Goal: Task Accomplishment & Management: Complete application form

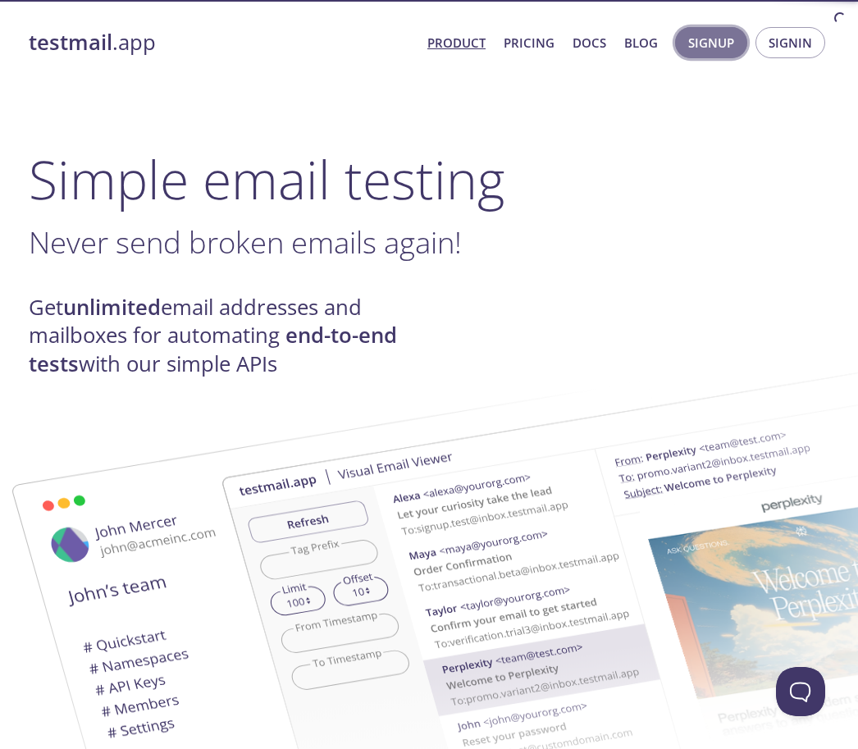
click at [717, 51] on span "Signup" at bounding box center [711, 42] width 46 height 21
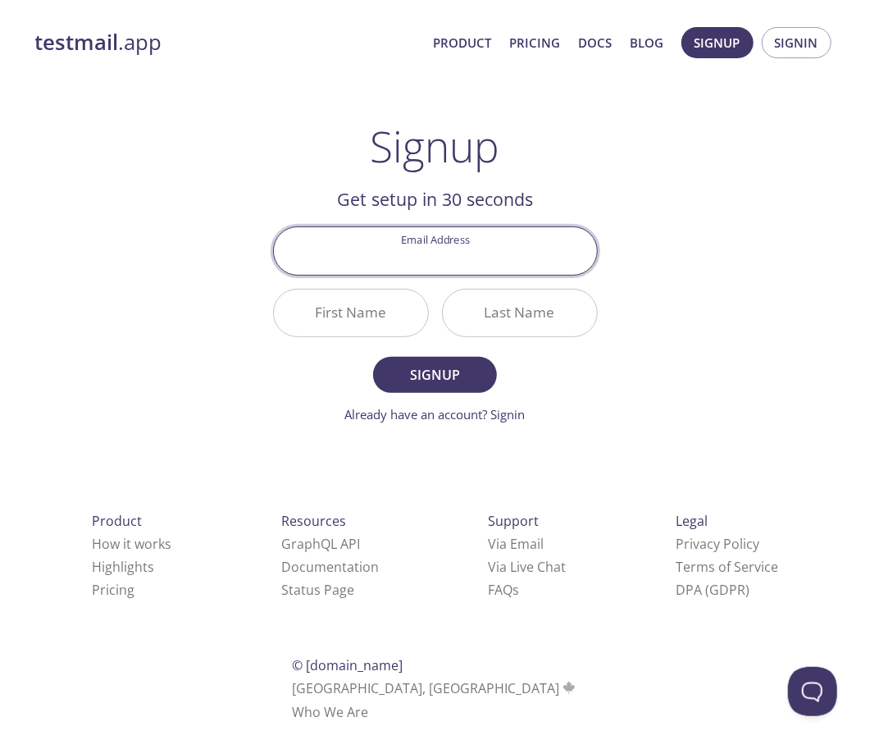
click at [453, 262] on input "Email Address" at bounding box center [435, 250] width 323 height 47
type input "[EMAIL_ADDRESS][DOMAIN_NAME]"
type input "[PERSON_NAME]"
type input "Ekwueme"
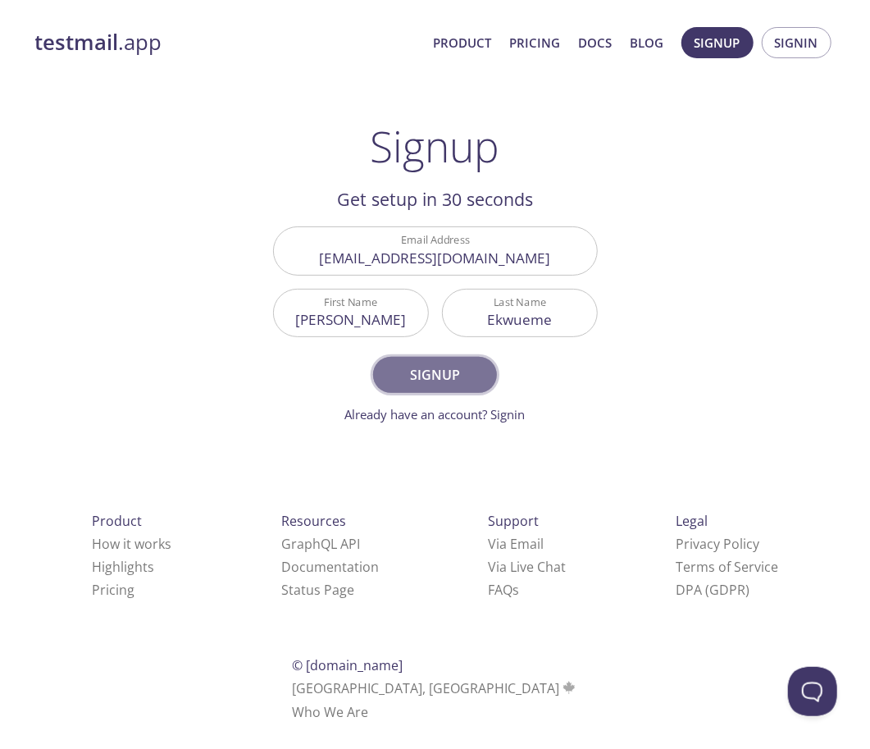
click at [459, 369] on span "Signup" at bounding box center [434, 374] width 87 height 23
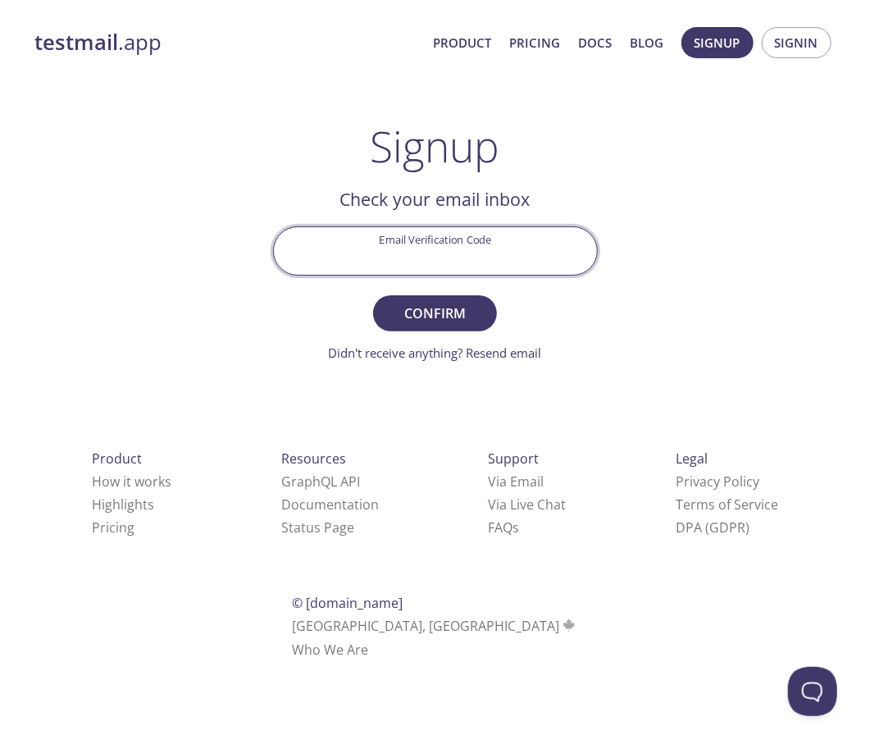
click at [480, 257] on input "Email Verification Code" at bounding box center [435, 250] width 323 height 47
type input "j"
type input "JFUCCRG"
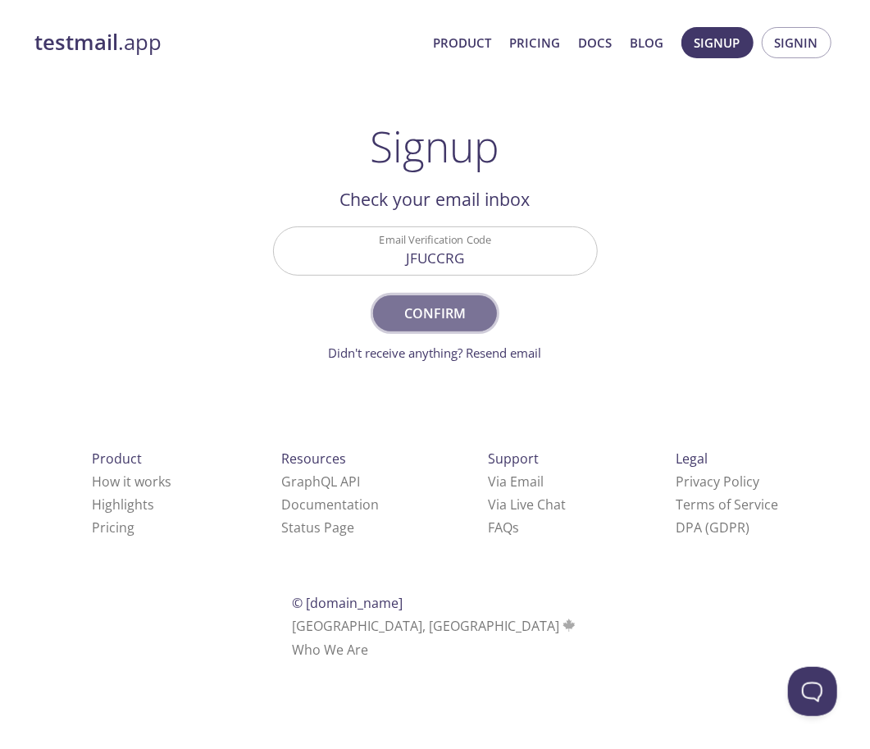
click at [432, 316] on span "Confirm" at bounding box center [434, 313] width 87 height 23
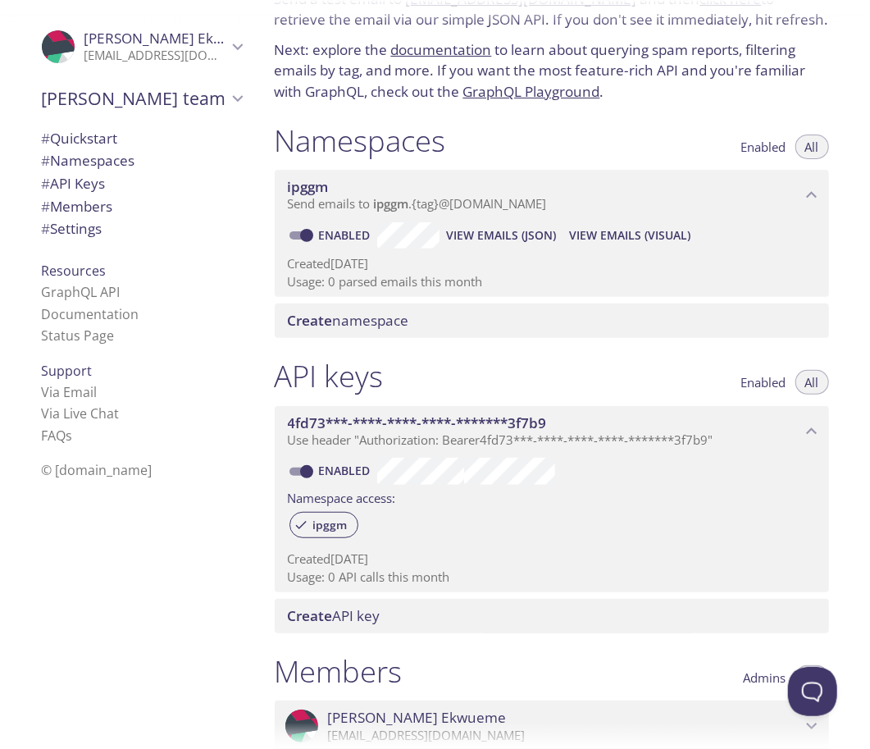
scroll to position [77, 0]
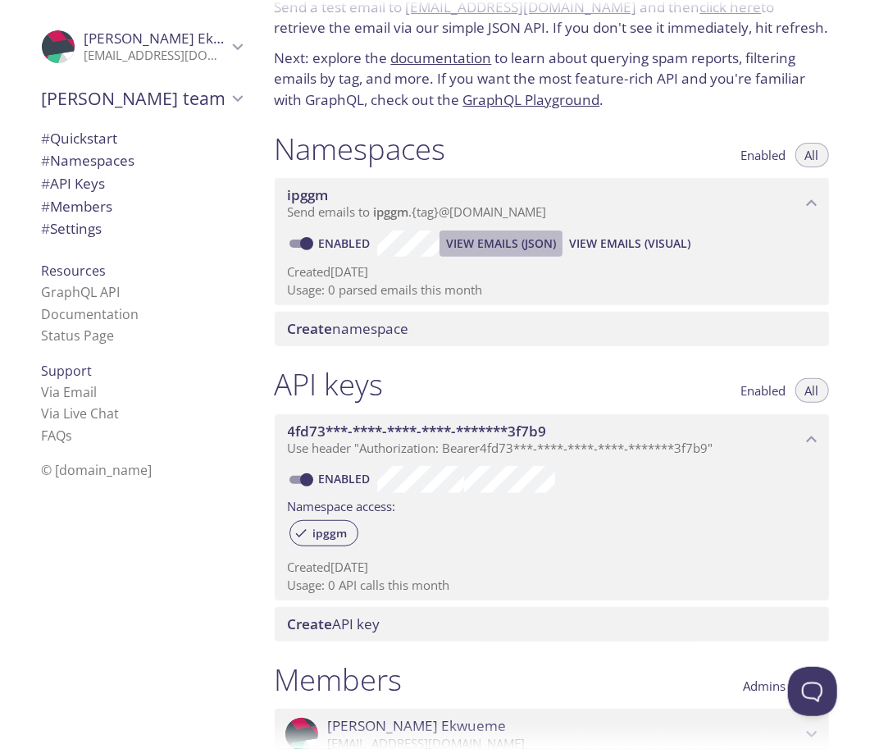
click at [529, 242] on span "View Emails (JSON)" at bounding box center [501, 244] width 110 height 20
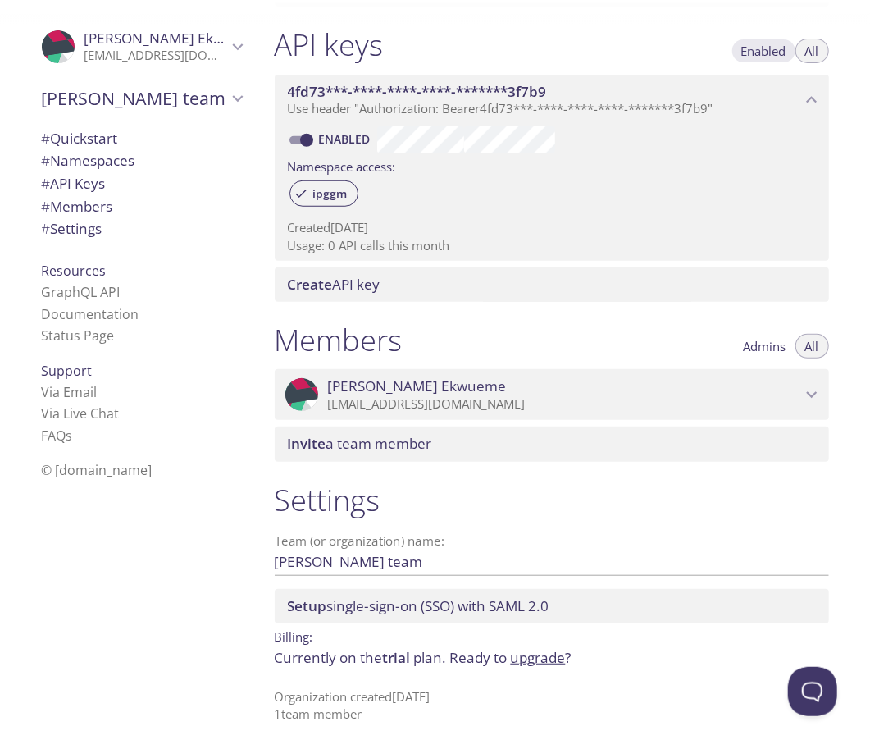
click at [760, 51] on span "Enabled" at bounding box center [763, 51] width 45 height 0
click at [808, 51] on span "All" at bounding box center [812, 51] width 14 height 0
click at [753, 346] on span "Admins" at bounding box center [765, 346] width 43 height 0
click at [819, 341] on button "All" at bounding box center [812, 346] width 34 height 25
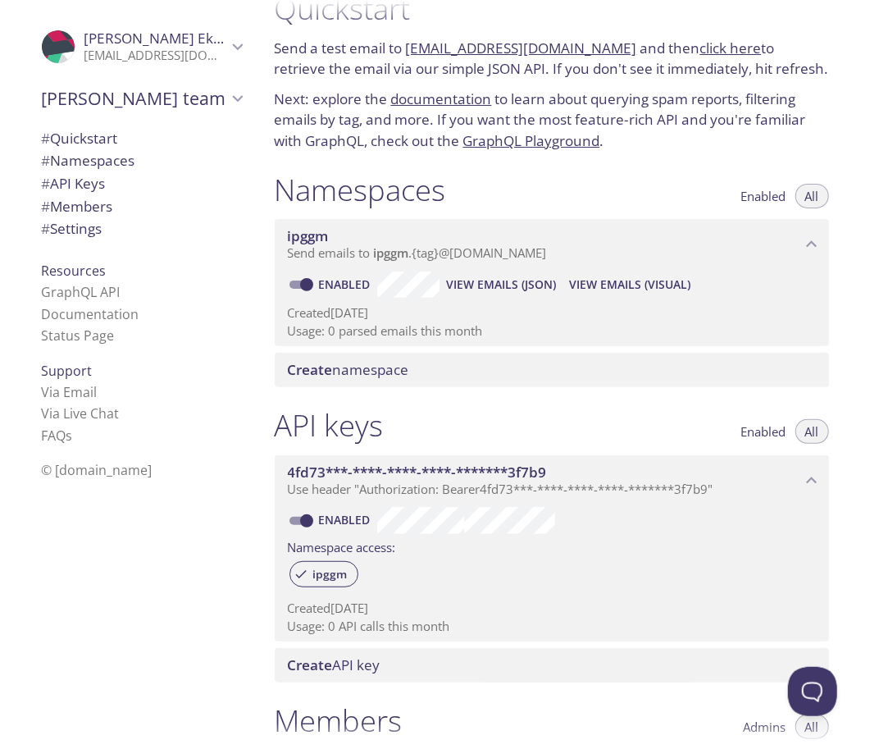
scroll to position [0, 0]
